Goal: Task Accomplishment & Management: Manage account settings

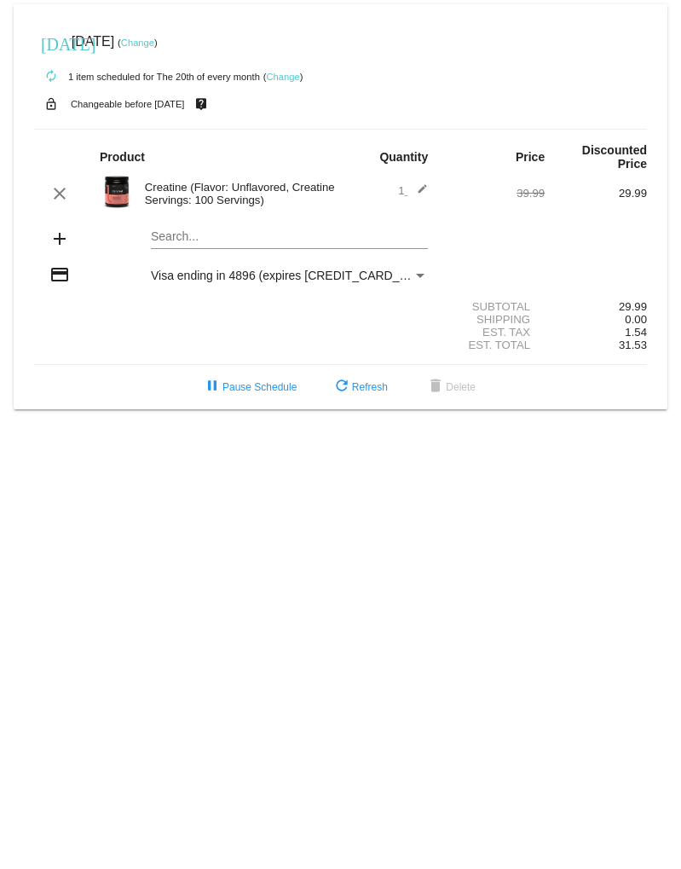
click at [288, 76] on link "Change" at bounding box center [283, 77] width 33 height 10
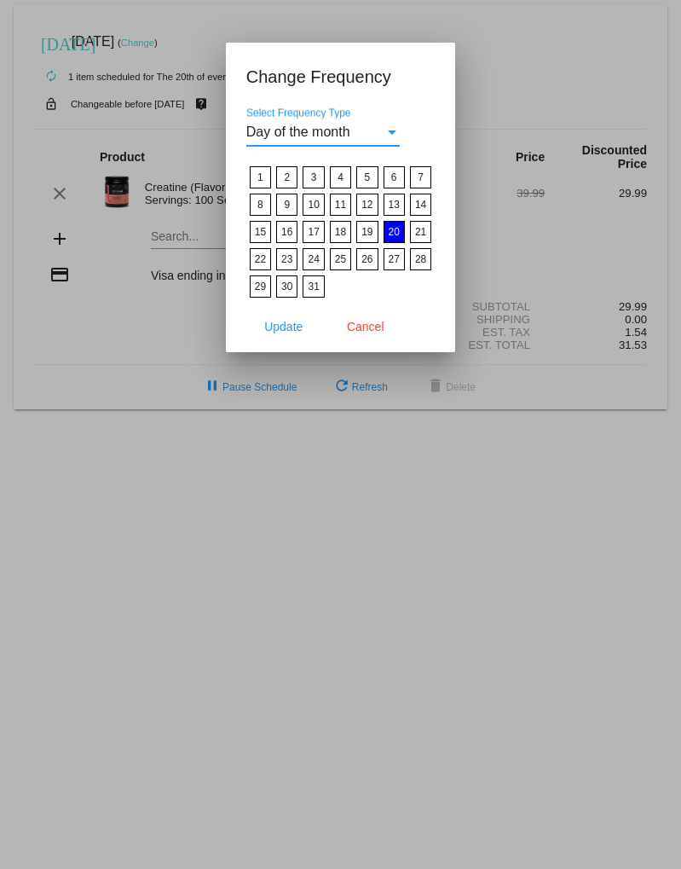
click at [392, 135] on div "Select Frequency Type" at bounding box center [392, 131] width 15 height 15
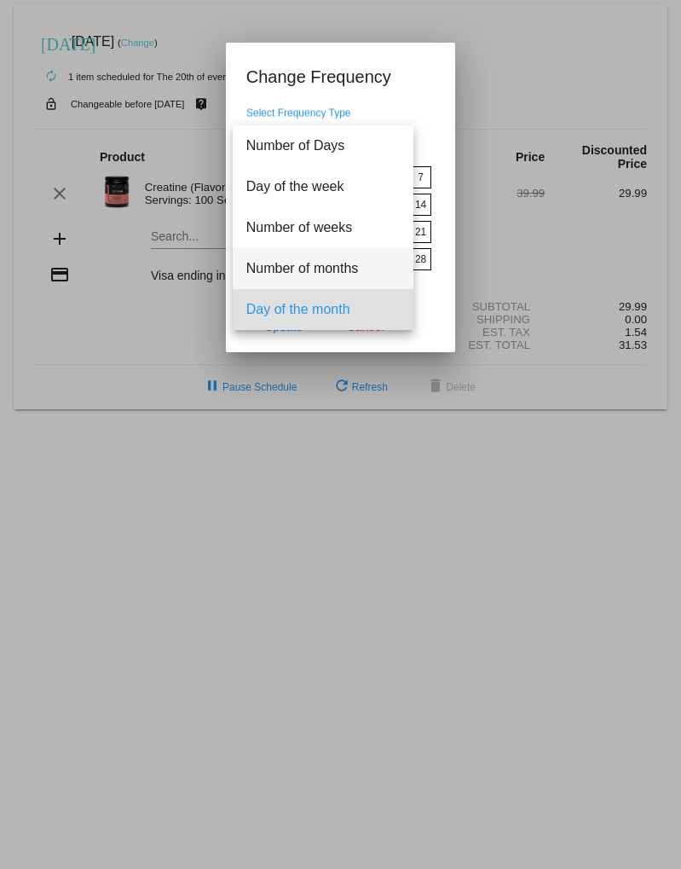
click at [329, 268] on span "Number of months" at bounding box center [322, 268] width 153 height 41
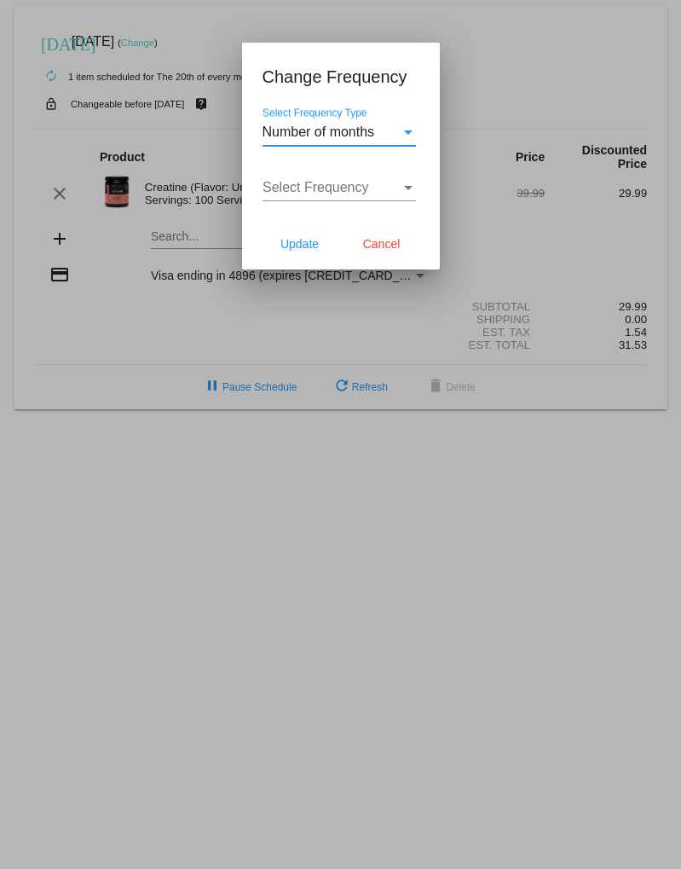
click at [410, 188] on div "Select Frequency" at bounding box center [408, 188] width 9 height 4
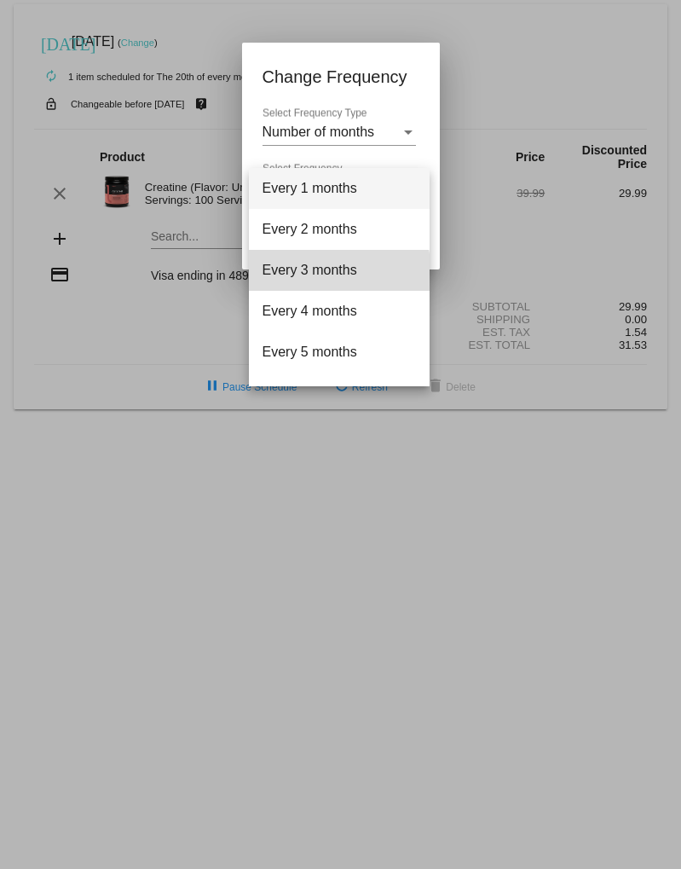
click at [324, 273] on span "Every 3 months" at bounding box center [339, 270] width 153 height 41
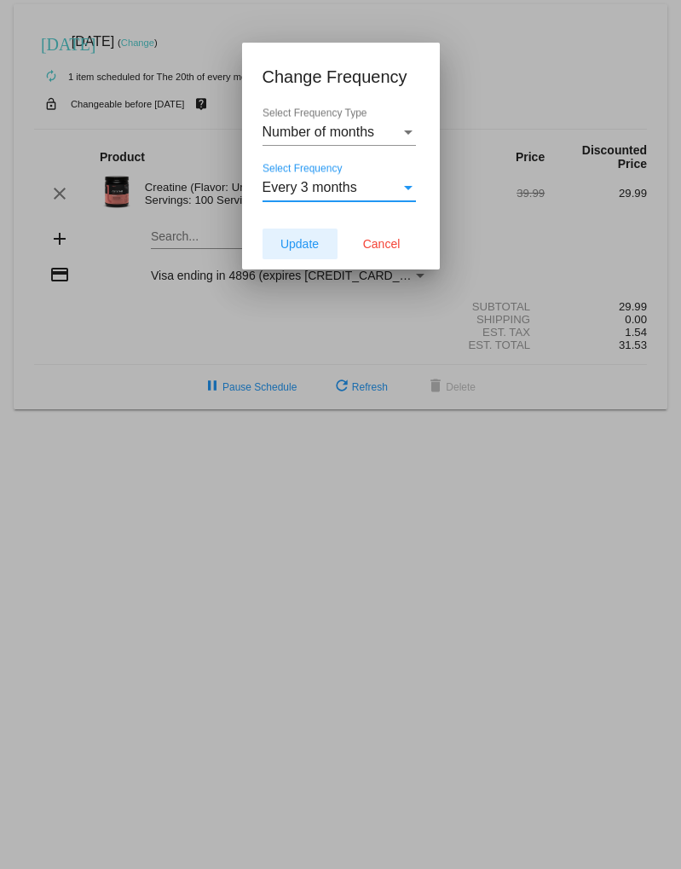
click at [302, 244] on span "Update" at bounding box center [300, 244] width 38 height 14
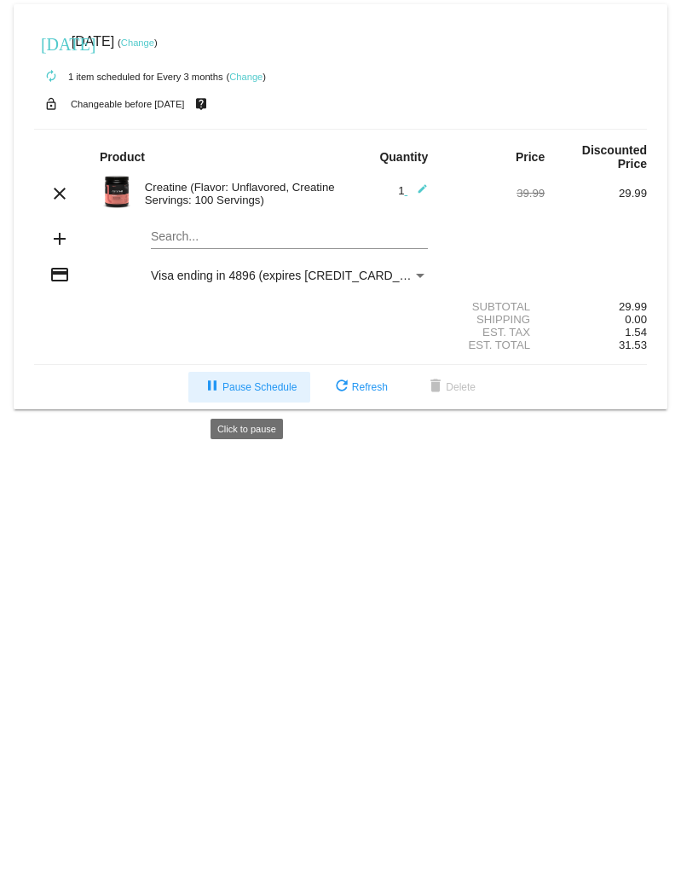
click at [255, 392] on span "pause Pause Schedule" at bounding box center [249, 387] width 95 height 12
click at [154, 42] on link "Change" at bounding box center [137, 43] width 33 height 10
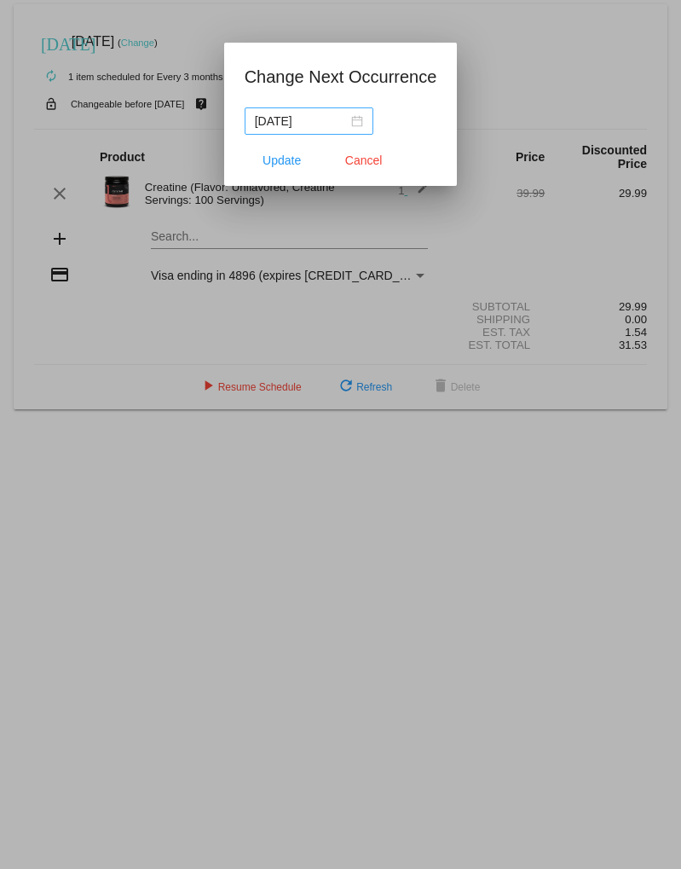
click at [352, 118] on div "2025-09-19" at bounding box center [309, 121] width 108 height 19
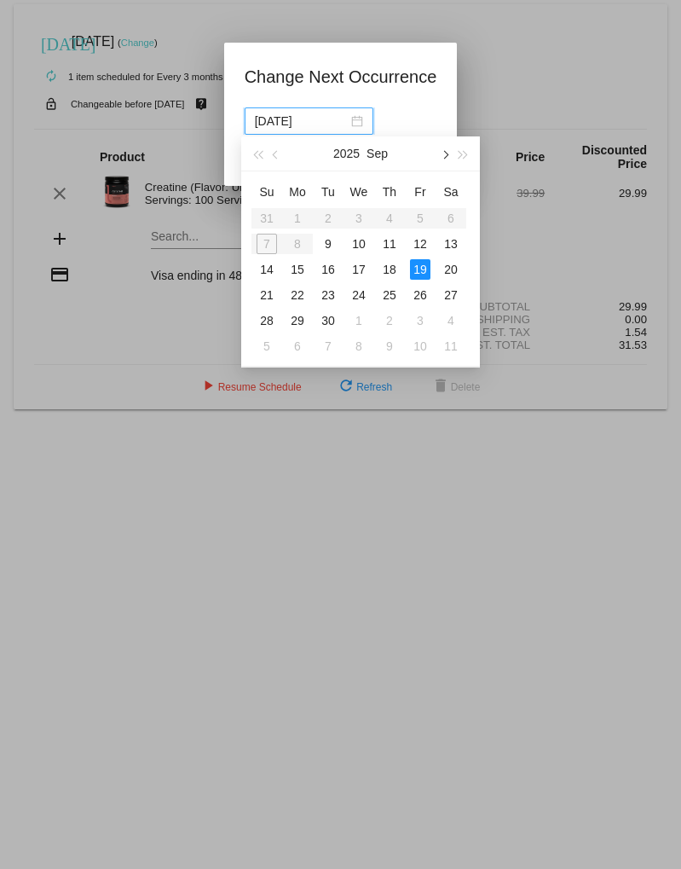
click at [448, 154] on span "button" at bounding box center [444, 155] width 9 height 9
click at [422, 267] on div "19" at bounding box center [420, 269] width 20 height 20
type input "2025-12-19"
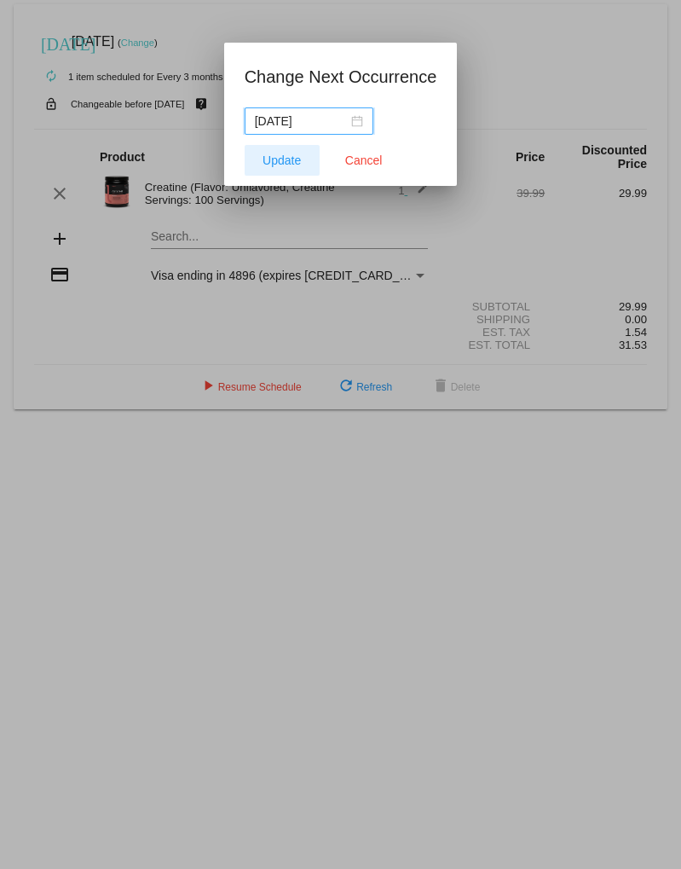
click at [281, 159] on span "Update" at bounding box center [282, 160] width 38 height 14
